Goal: Communication & Community: Answer question/provide support

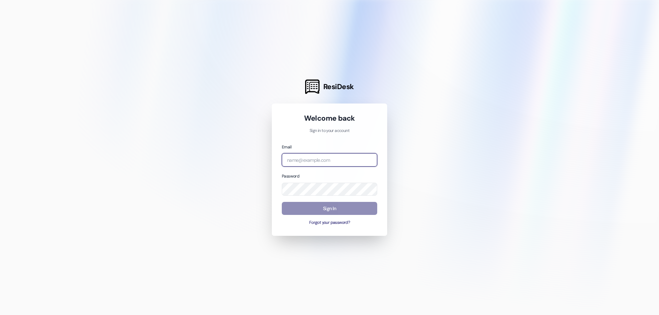
type input "[EMAIL_ADDRESS][DOMAIN_NAME]"
click at [343, 211] on button "Sign In" at bounding box center [329, 208] width 95 height 13
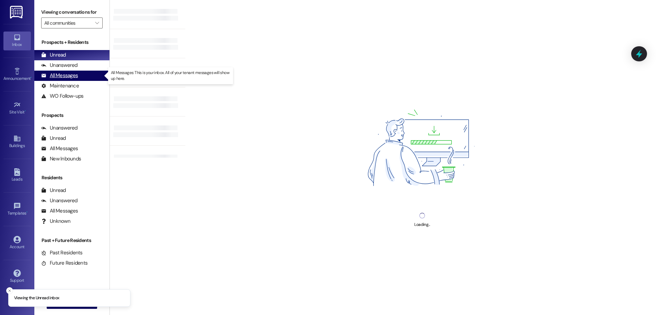
click at [70, 76] on div "All Messages" at bounding box center [59, 75] width 37 height 7
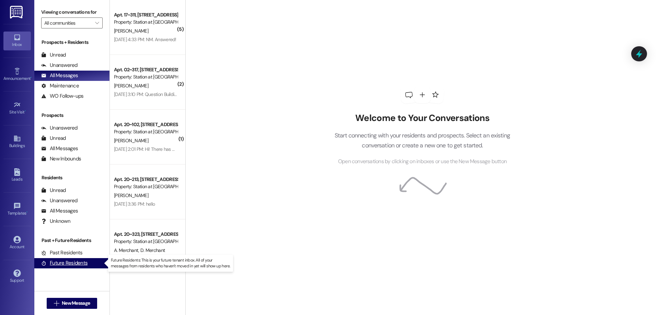
click at [62, 262] on div "Future Residents" at bounding box center [64, 263] width 46 height 7
